Goal: Navigation & Orientation: Find specific page/section

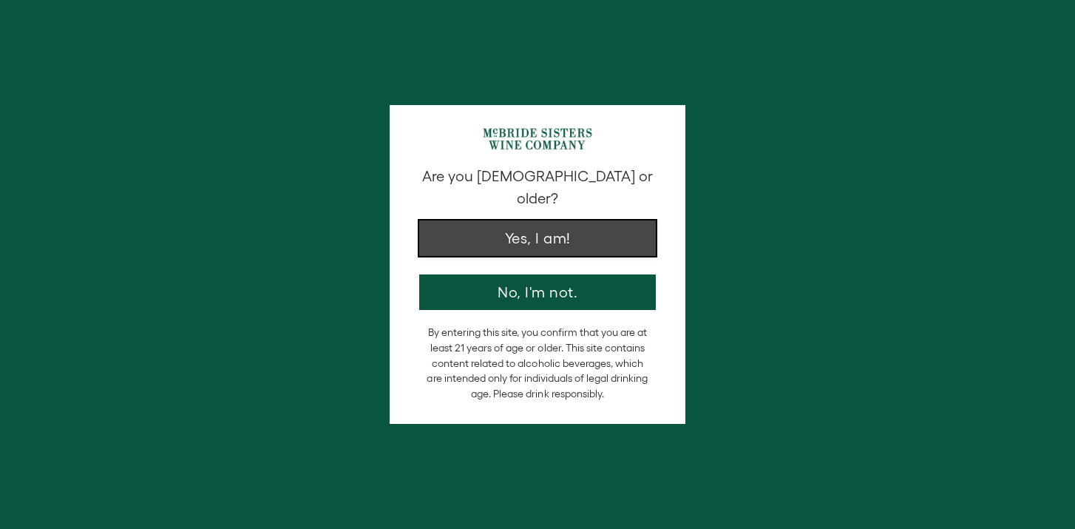
click at [577, 224] on button "Yes, I am!" at bounding box center [537, 237] width 237 height 35
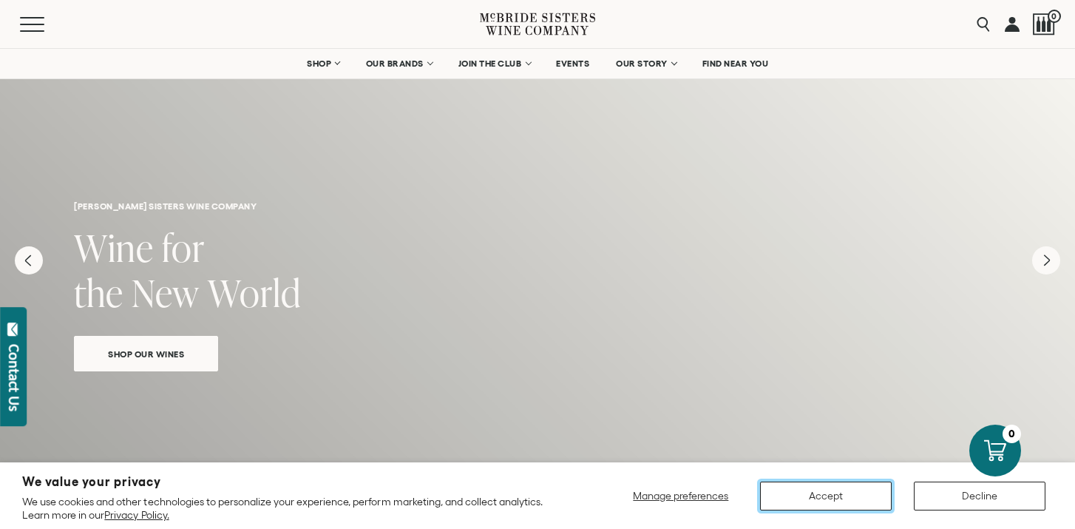
click at [855, 501] on button "Accept" at bounding box center [826, 495] width 132 height 29
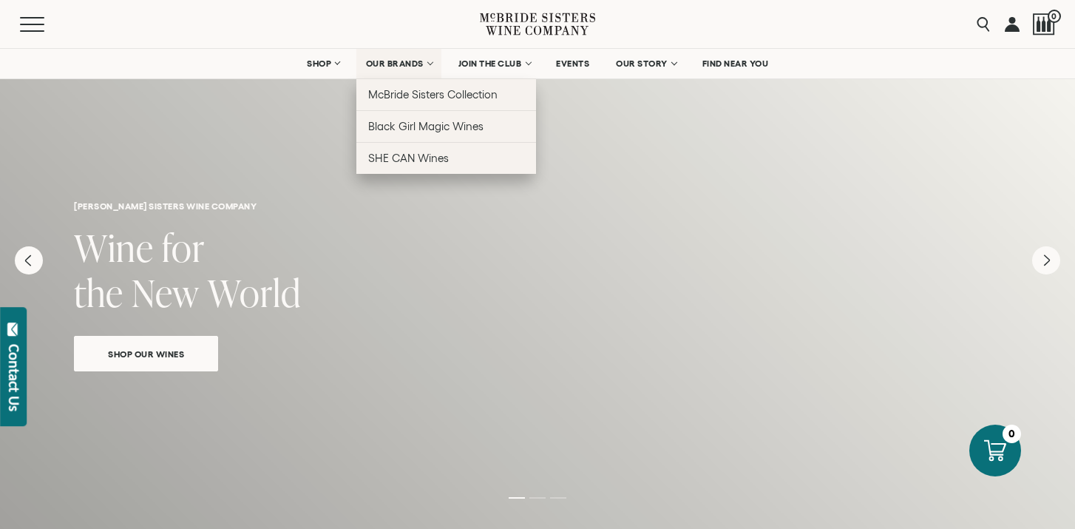
click at [398, 66] on span "OUR BRANDS" at bounding box center [395, 63] width 58 height 10
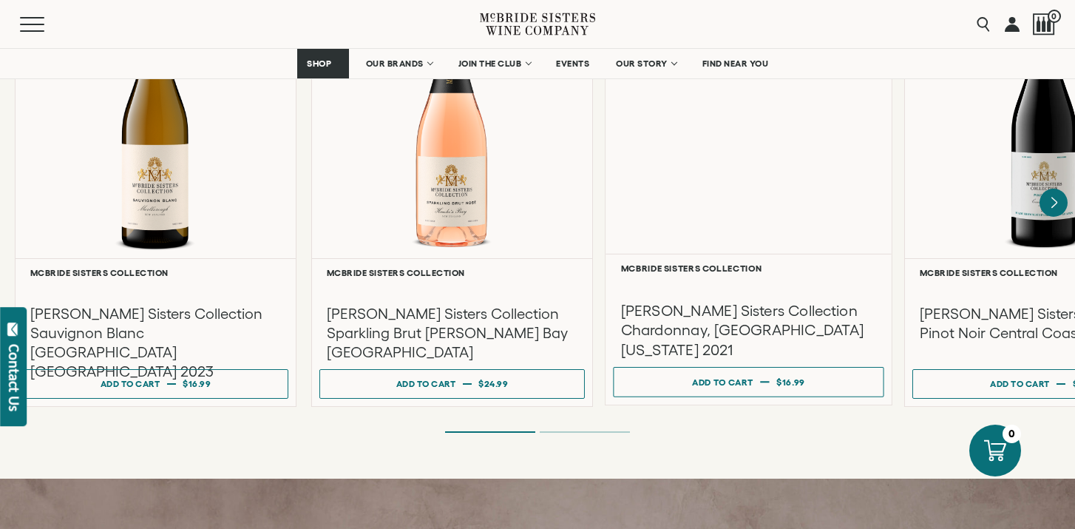
scroll to position [1486, 0]
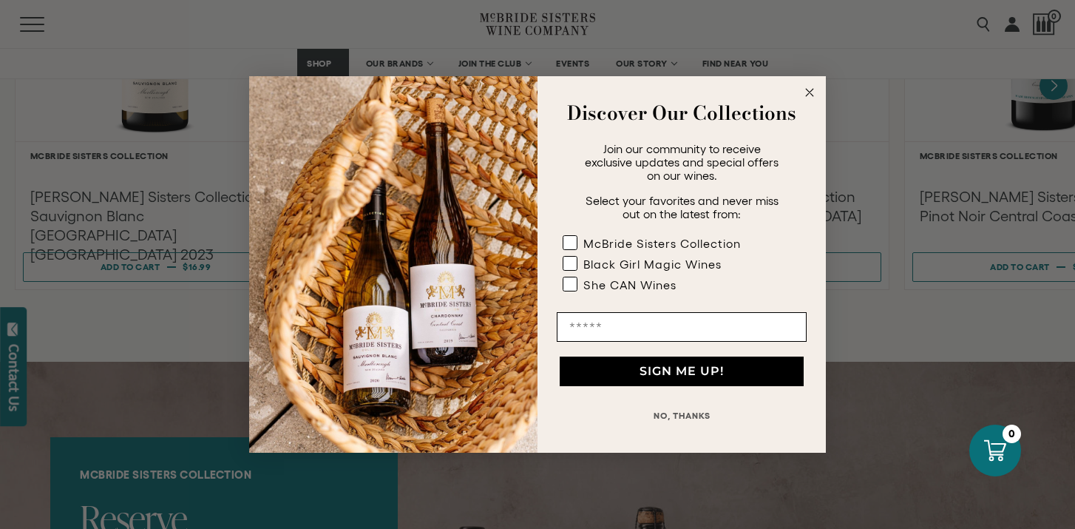
click at [811, 94] on icon "Close dialog" at bounding box center [809, 92] width 7 height 7
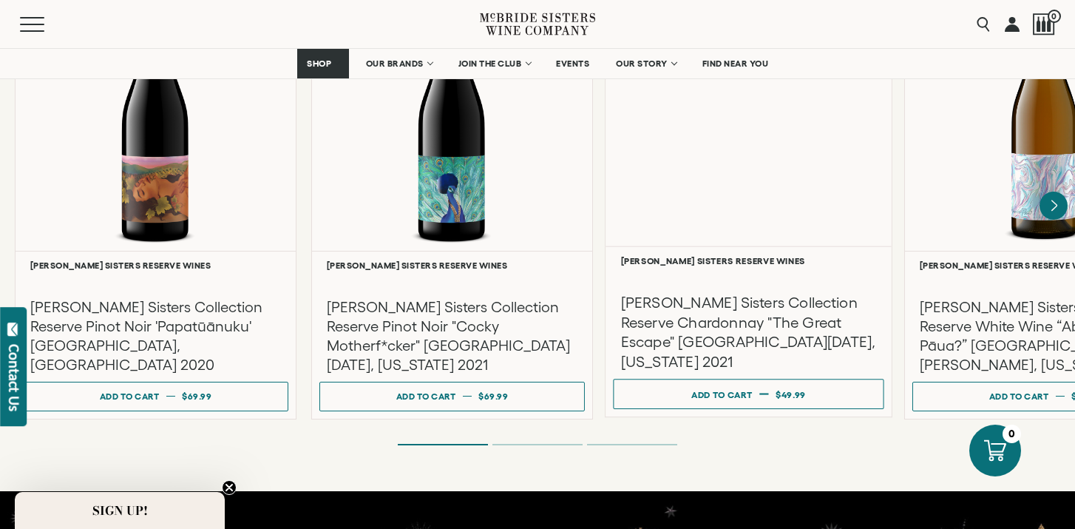
scroll to position [2628, 0]
